Goal: Information Seeking & Learning: Learn about a topic

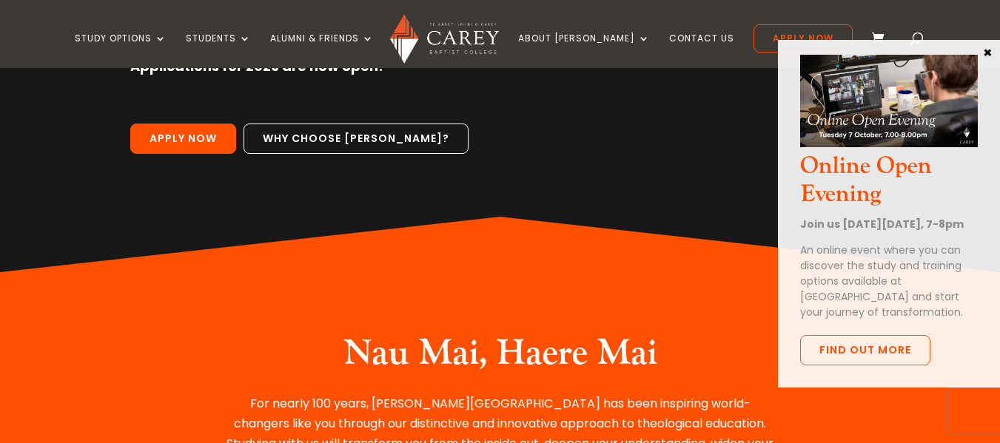
scroll to position [341, 0]
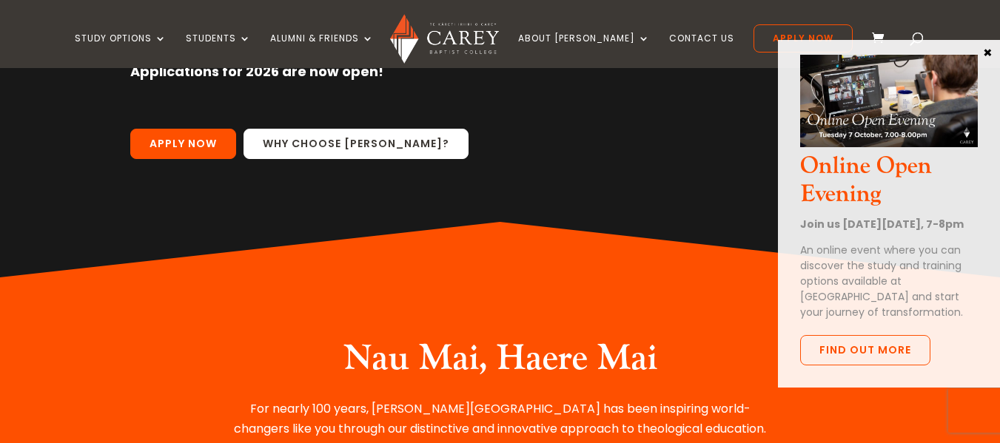
click at [359, 149] on link "Why choose Carey?" at bounding box center [355, 144] width 225 height 31
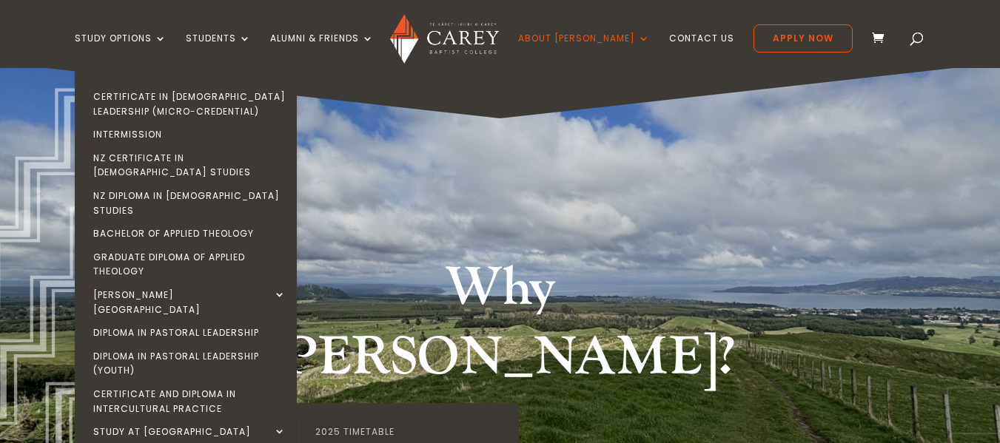
scroll to position [1, 0]
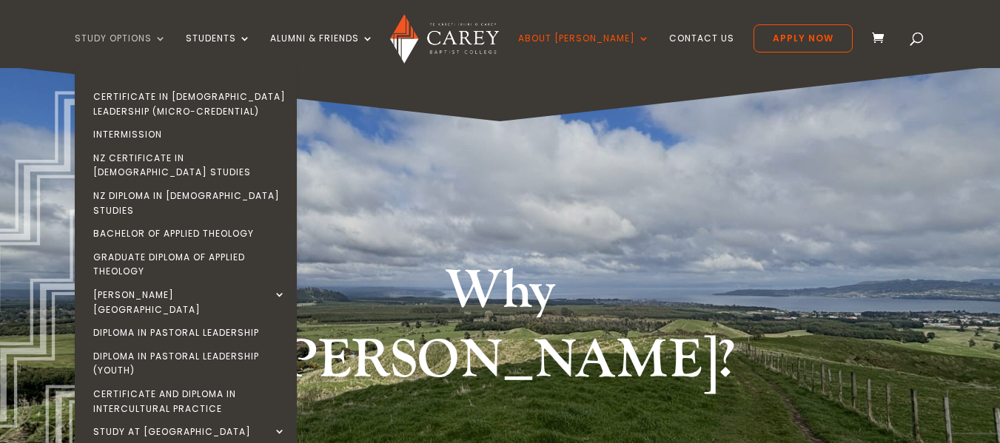
click at [166, 36] on link "Study Options" at bounding box center [121, 50] width 92 height 35
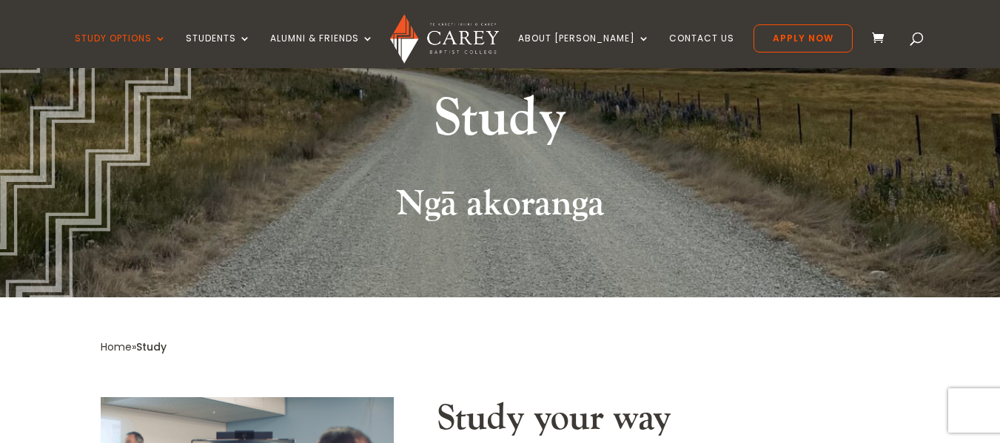
scroll to position [175, 0]
